Goal: Information Seeking & Learning: Learn about a topic

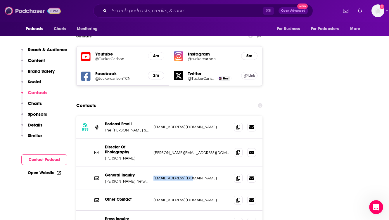
click at [24, 11] on img at bounding box center [33, 10] width 56 height 11
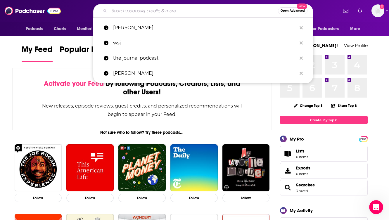
click at [149, 8] on input "Search podcasts, credits, & more..." at bounding box center [193, 10] width 169 height 9
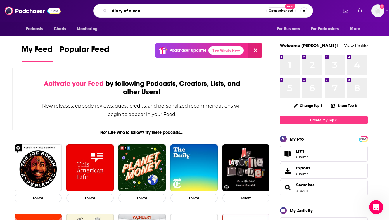
type input "diary of a ceo"
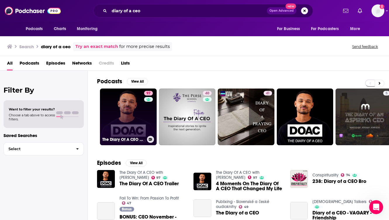
click at [120, 116] on link "97 The Diary Of A CEO with [PERSON_NAME]" at bounding box center [128, 117] width 57 height 57
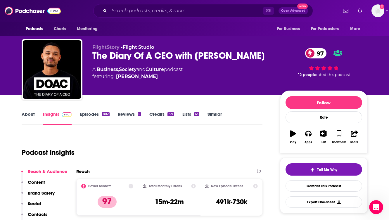
click at [134, 147] on div "Podcast Insights" at bounding box center [140, 149] width 237 height 30
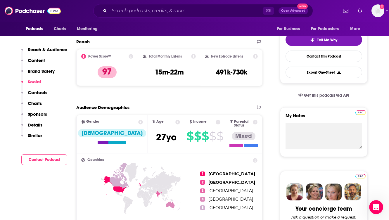
scroll to position [109, 0]
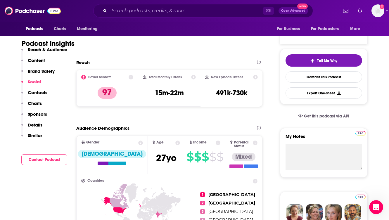
click at [142, 50] on div "Podcast Insights" at bounding box center [140, 40] width 237 height 30
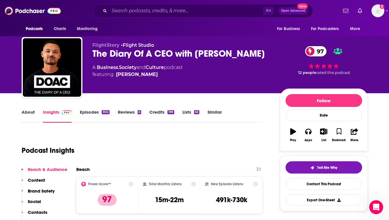
scroll to position [0, 0]
